Goal: Obtain resource: Download file/media

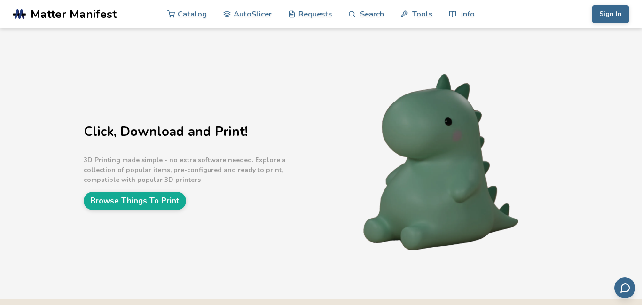
scroll to position [1, 0]
click at [160, 202] on link "Browse Things To Print" at bounding box center [135, 201] width 103 height 18
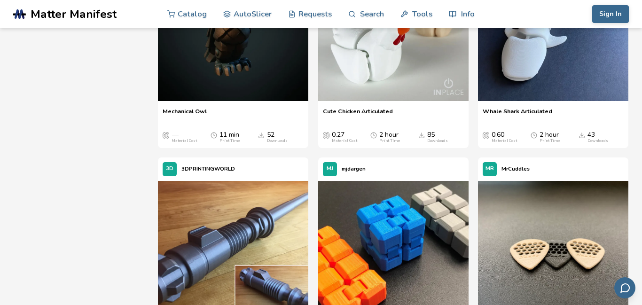
scroll to position [887, 0]
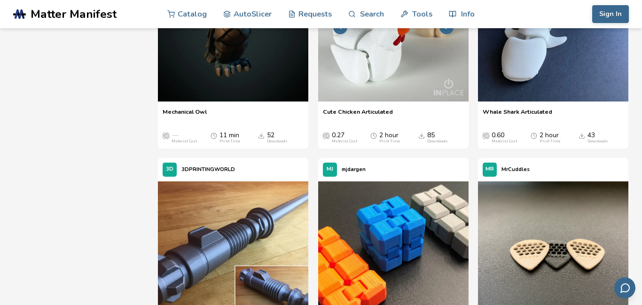
click at [389, 95] on img at bounding box center [393, 26] width 151 height 151
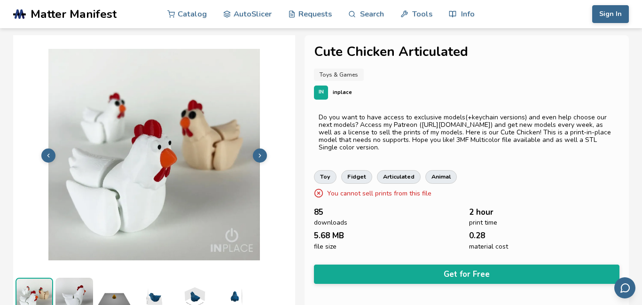
scroll to position [55, 0]
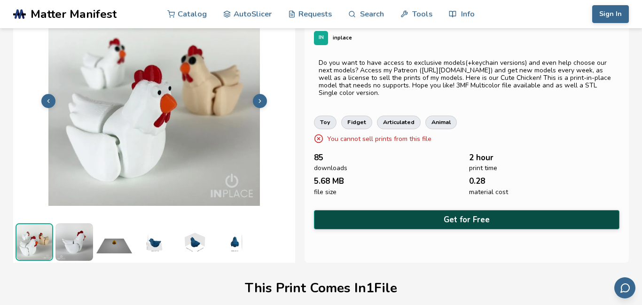
click at [510, 214] on button "Get for Free" at bounding box center [467, 219] width 306 height 19
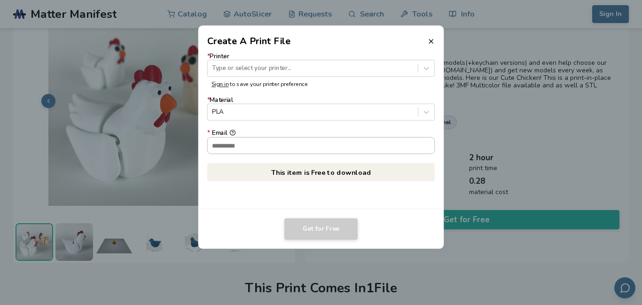
click at [301, 141] on input "* Email" at bounding box center [321, 145] width 227 height 16
type input "**********"
click at [341, 72] on div at bounding box center [312, 68] width 201 height 9
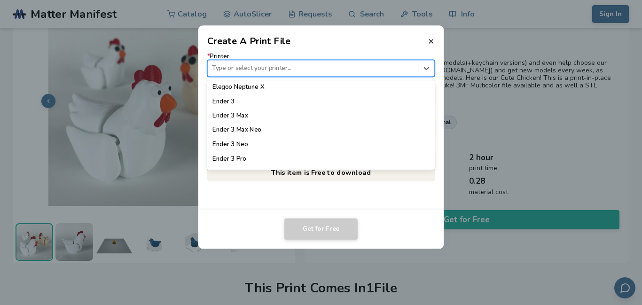
scroll to position [524, 0]
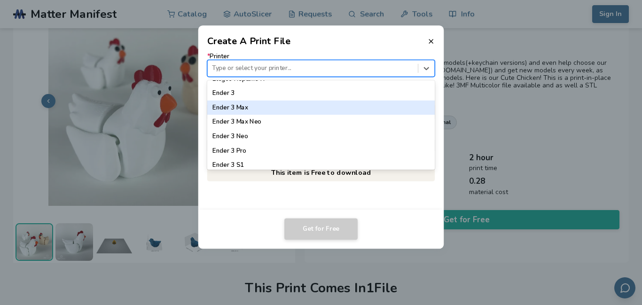
click at [318, 110] on div "Ender 3 Max" at bounding box center [321, 108] width 228 height 14
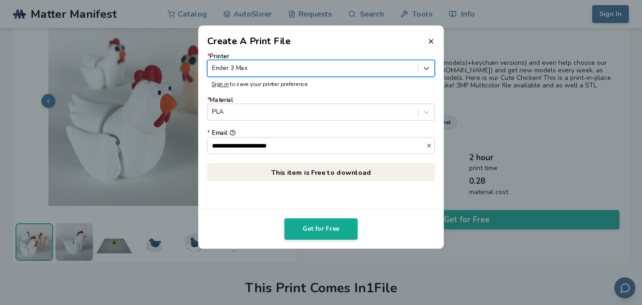
click at [331, 71] on div at bounding box center [312, 68] width 201 height 9
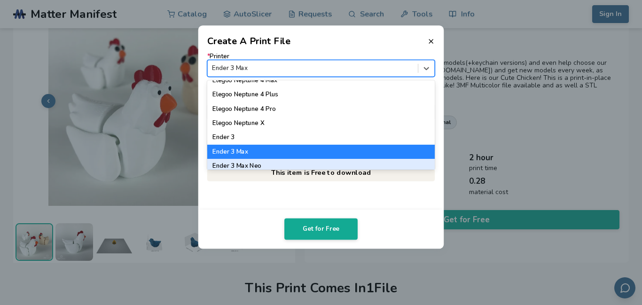
scroll to position [479, 0]
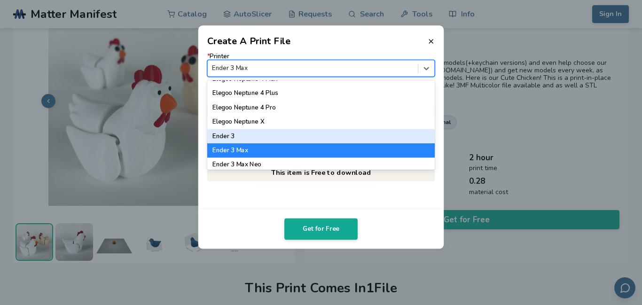
click at [271, 140] on div "Ender 3" at bounding box center [321, 136] width 228 height 14
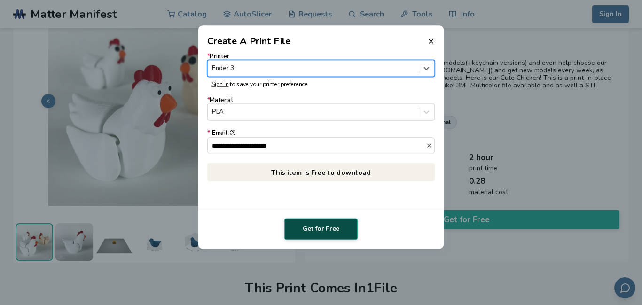
click at [316, 222] on button "Get for Free" at bounding box center [321, 230] width 73 height 22
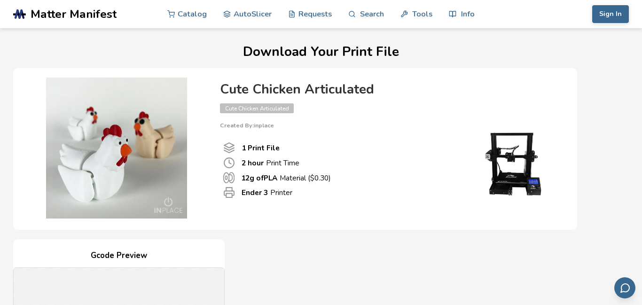
click at [120, 249] on h4 "Gcode Preview" at bounding box center [119, 256] width 212 height 15
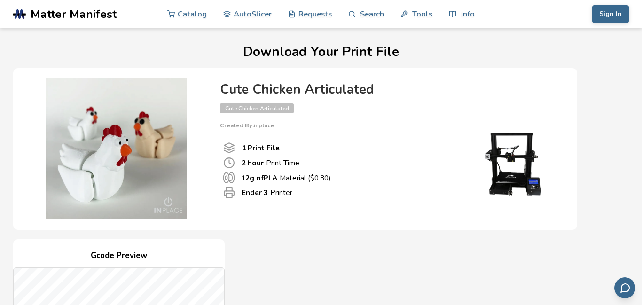
scroll to position [321, 0]
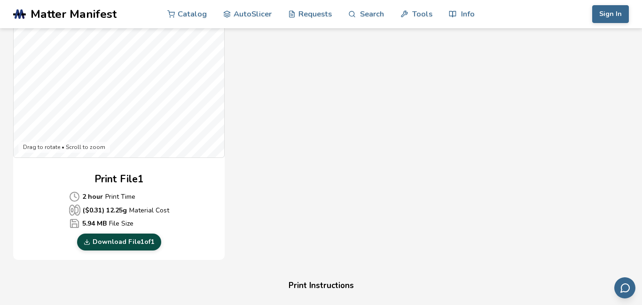
click at [122, 244] on link "Download File 1 of 1" at bounding box center [119, 242] width 84 height 17
